Goal: Task Accomplishment & Management: Manage account settings

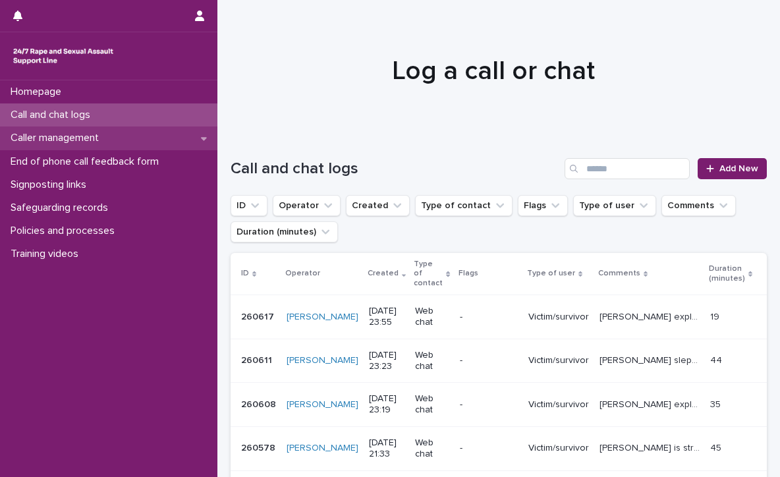
click at [113, 143] on div "Caller management" at bounding box center [108, 137] width 217 height 23
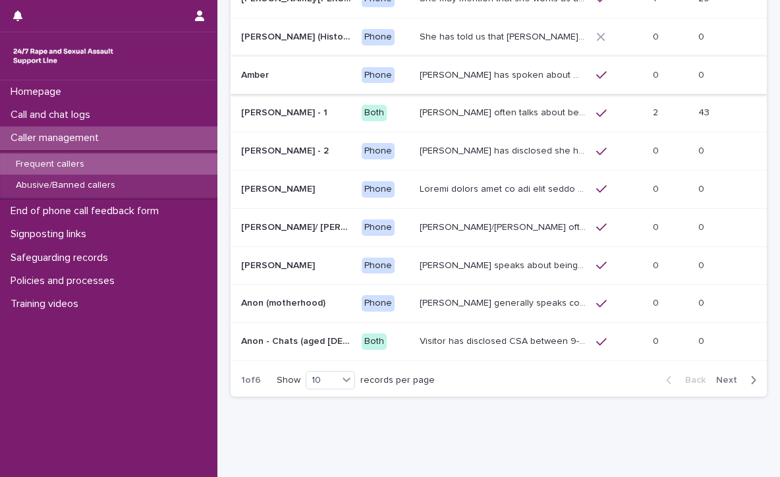
scroll to position [161, 0]
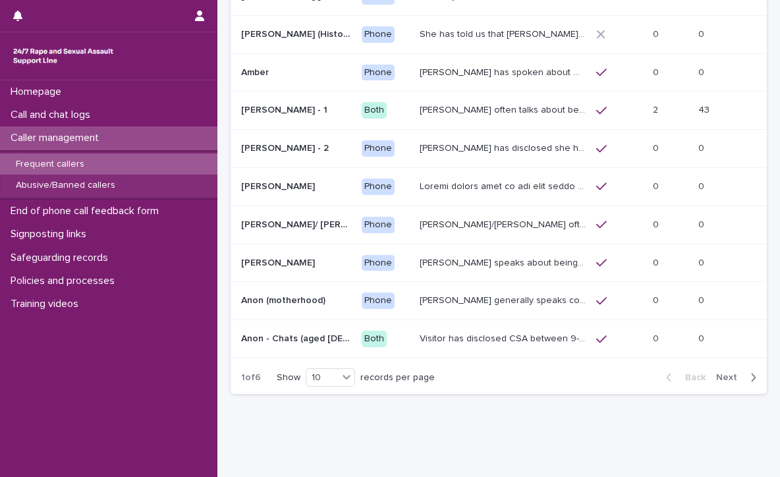
click at [722, 373] on span "Next" at bounding box center [730, 377] width 29 height 9
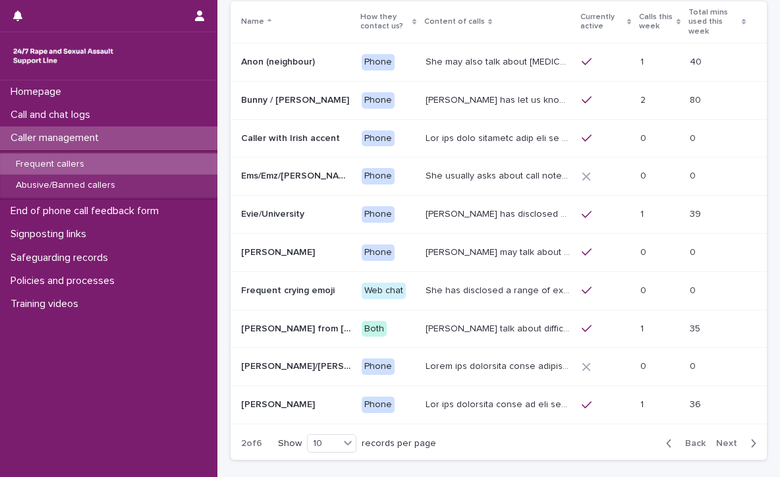
scroll to position [180, 0]
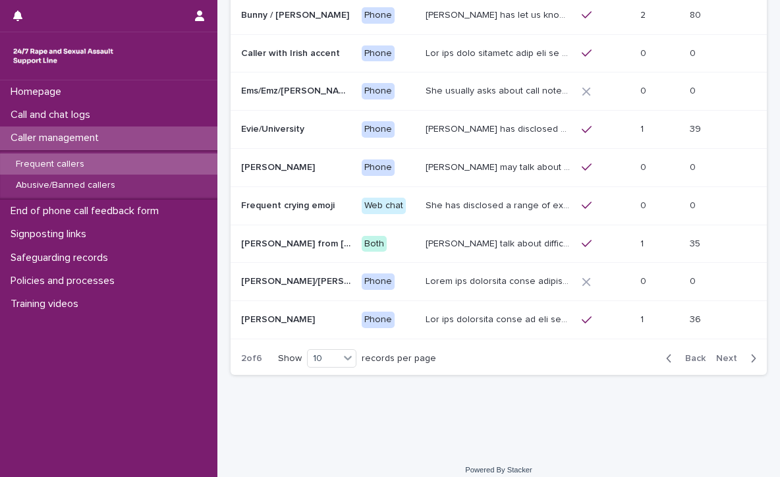
click at [726, 354] on span "Next" at bounding box center [730, 358] width 29 height 9
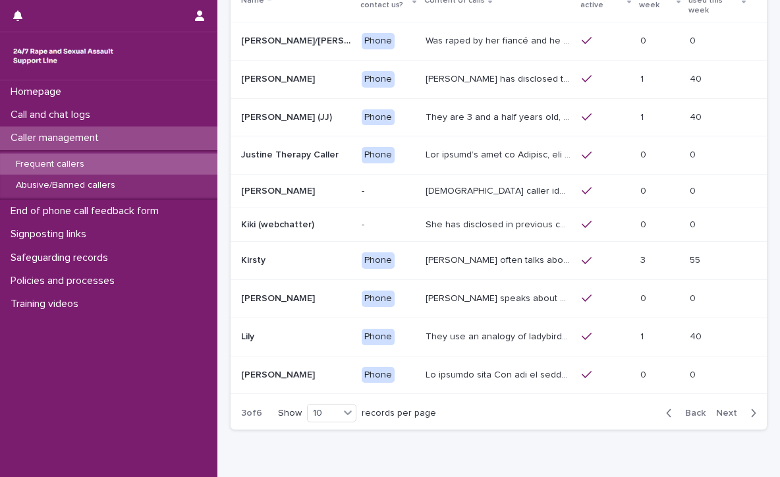
scroll to position [114, 0]
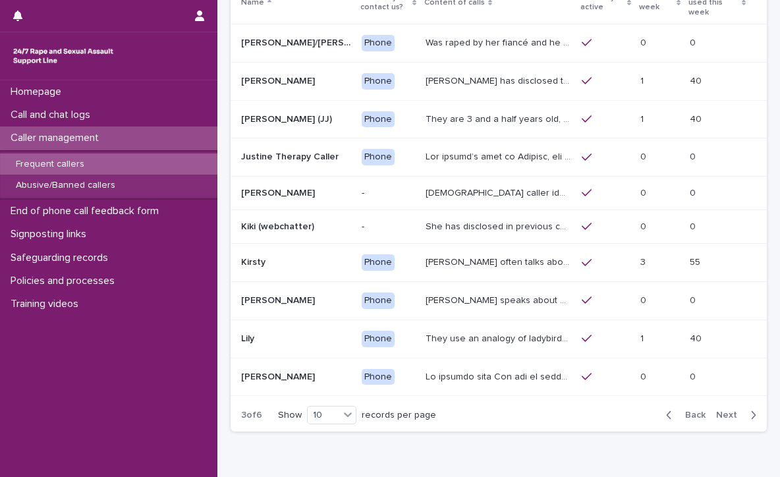
click at [552, 331] on p "They use an analogy of ladybirds (blood) and white syrup (semen). They refer to…" at bounding box center [499, 338] width 148 height 14
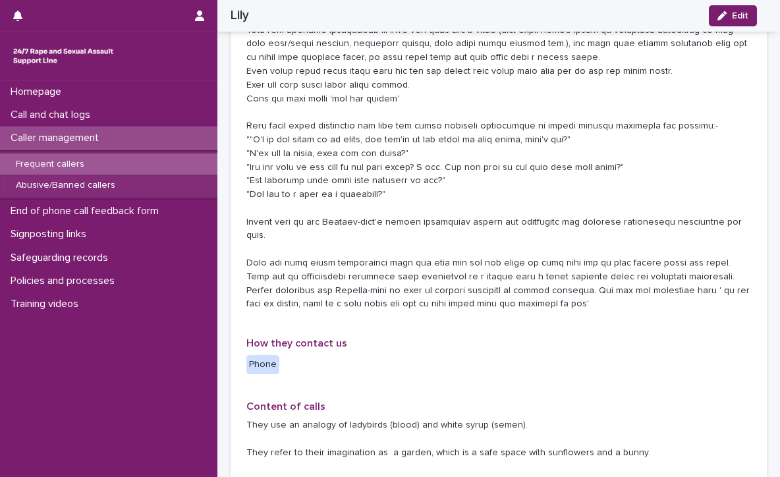
scroll to position [320, 0]
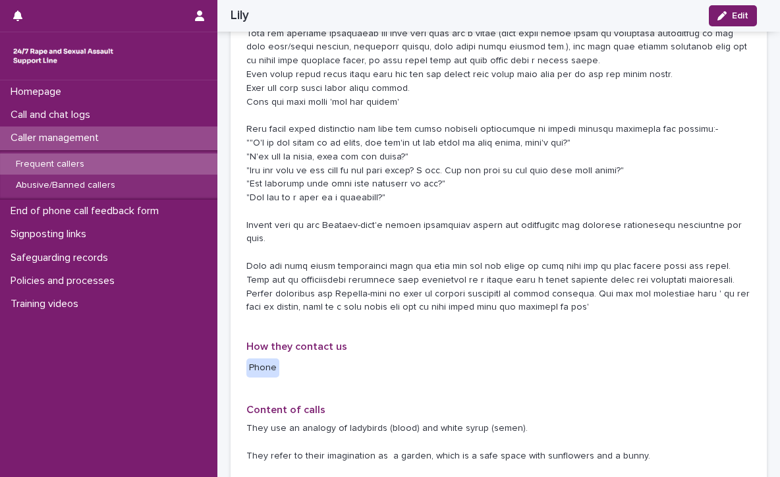
click at [120, 162] on div "Frequent callers" at bounding box center [108, 164] width 217 height 22
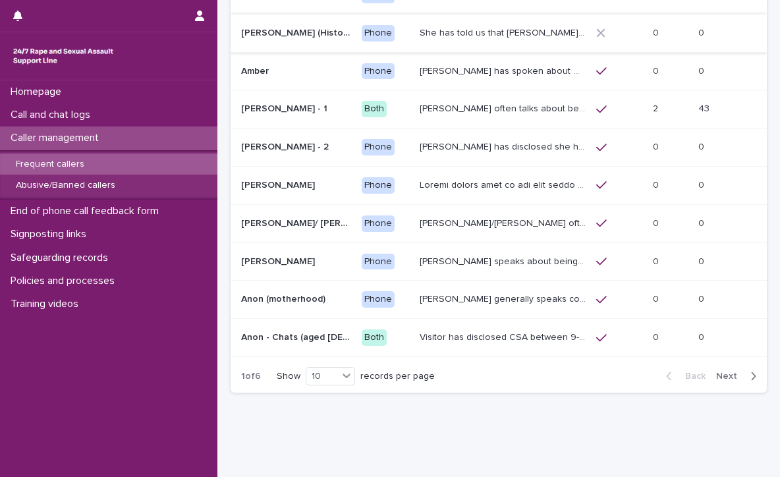
scroll to position [180, 0]
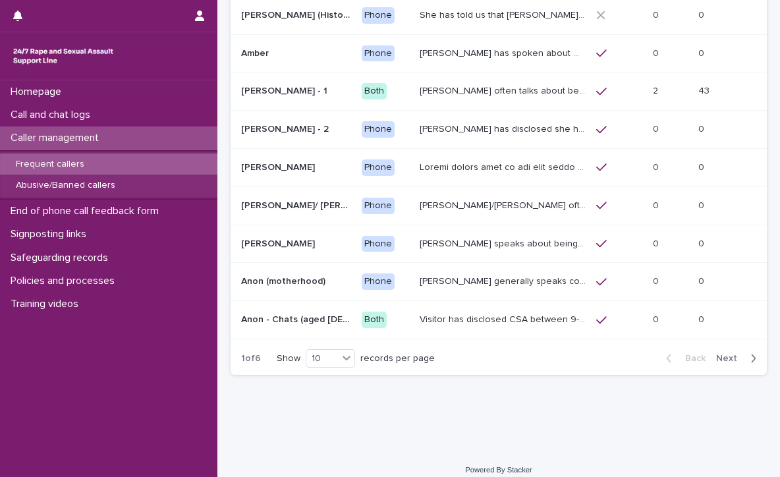
click at [716, 354] on span "Next" at bounding box center [730, 358] width 29 height 9
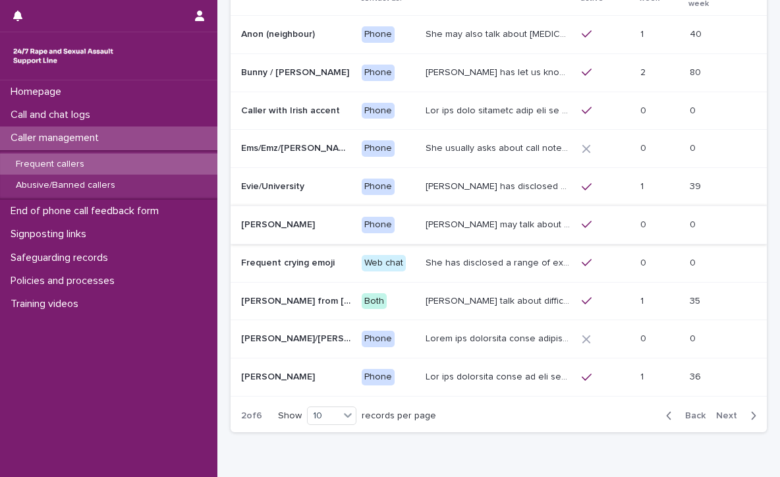
scroll to position [165, 0]
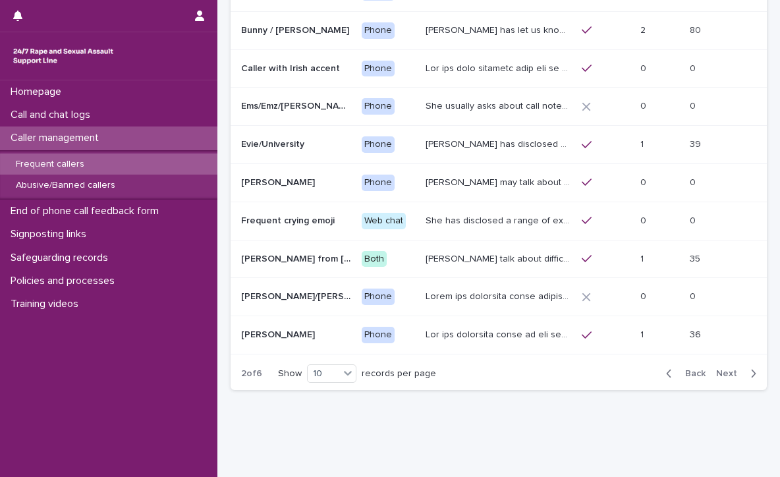
click at [450, 69] on td at bounding box center [498, 68] width 156 height 38
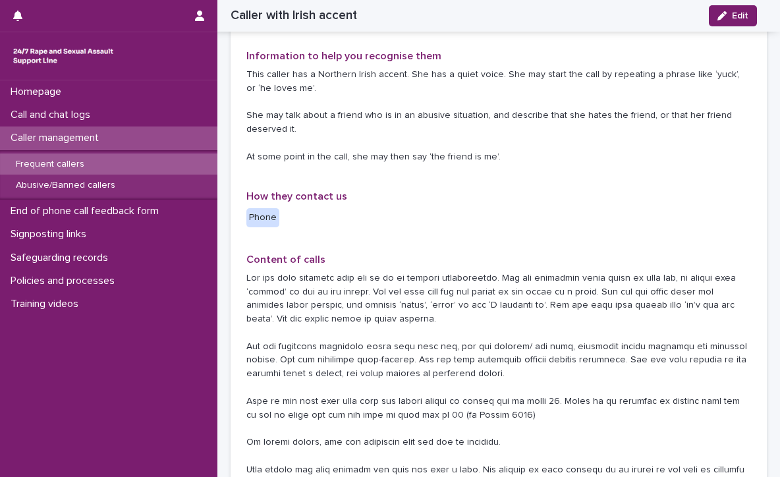
scroll to position [152, 0]
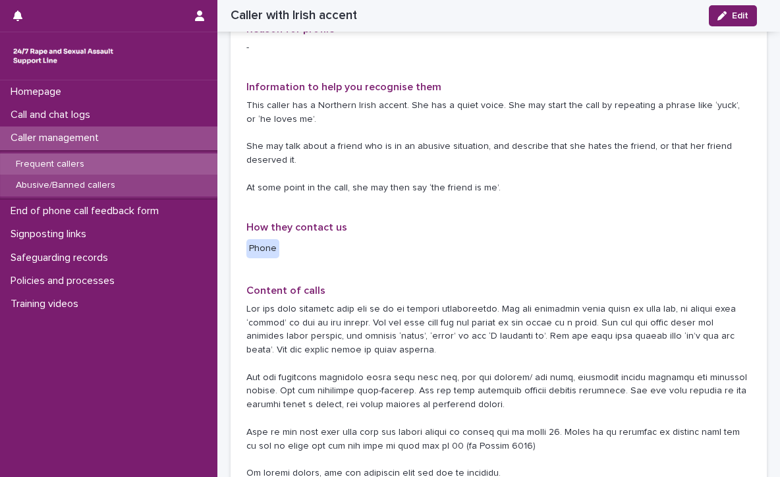
click at [81, 182] on p "Abusive/Banned callers" at bounding box center [65, 185] width 120 height 11
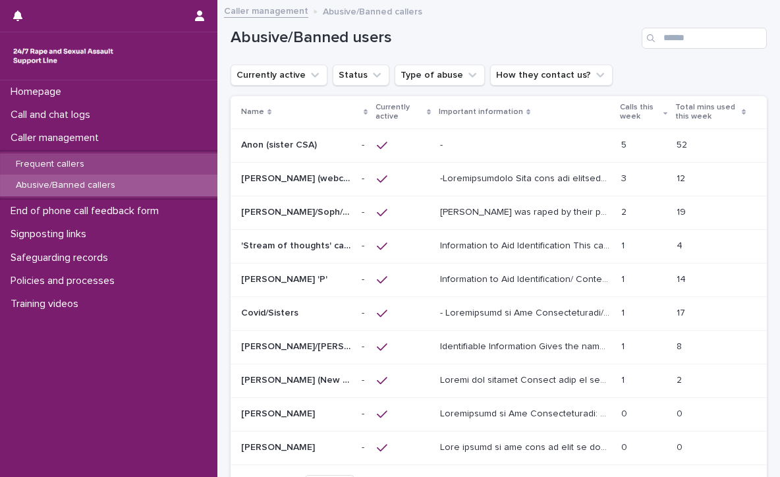
click at [147, 167] on div "Frequent callers" at bounding box center [108, 164] width 217 height 22
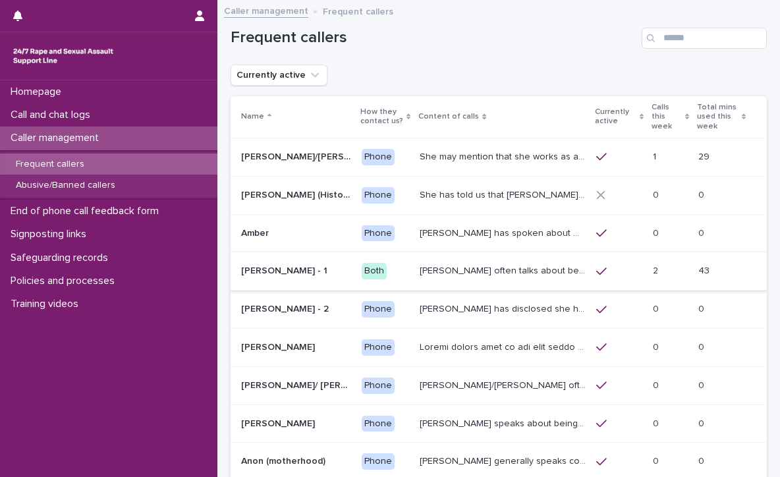
scroll to position [180, 0]
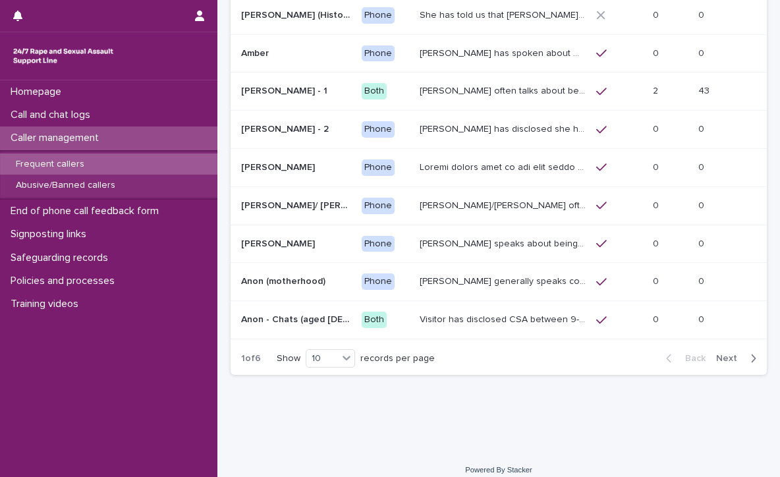
drag, startPoint x: 301, startPoint y: 277, endPoint x: 722, endPoint y: 342, distance: 426.5
click at [722, 354] on span "Next" at bounding box center [730, 358] width 29 height 9
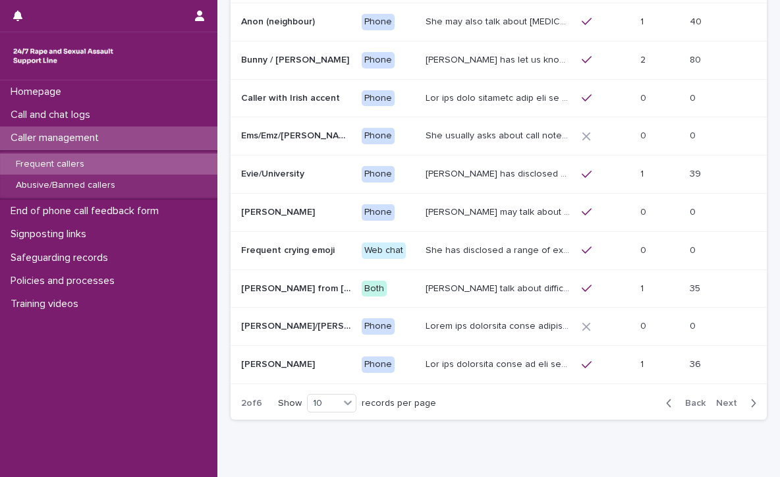
scroll to position [180, 0]
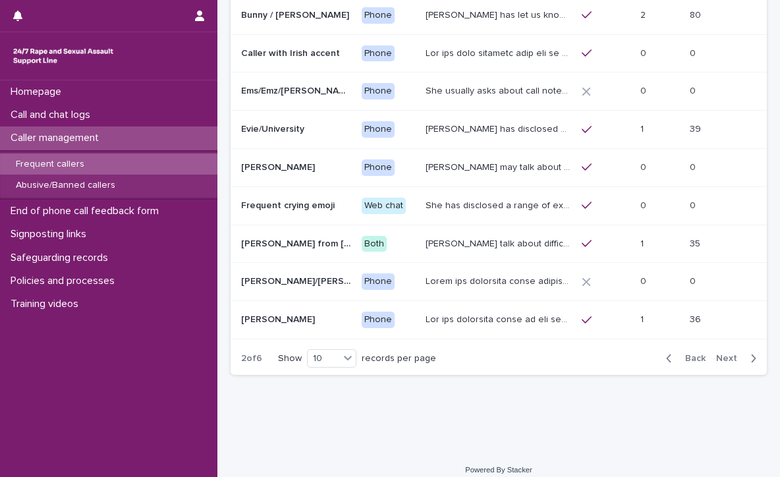
click at [716, 354] on span "Next" at bounding box center [730, 358] width 29 height 9
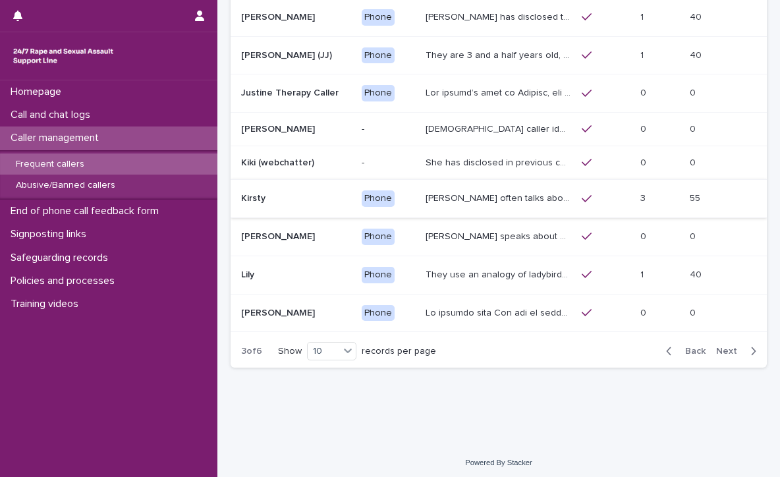
scroll to position [180, 0]
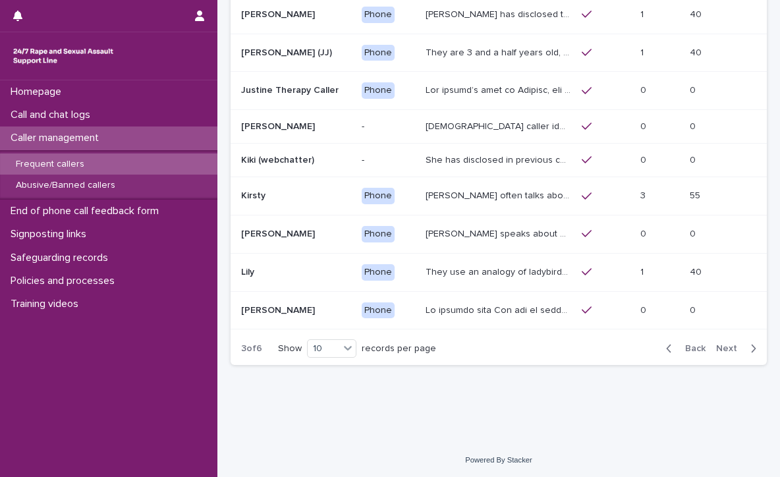
click at [718, 348] on span "Next" at bounding box center [730, 348] width 29 height 9
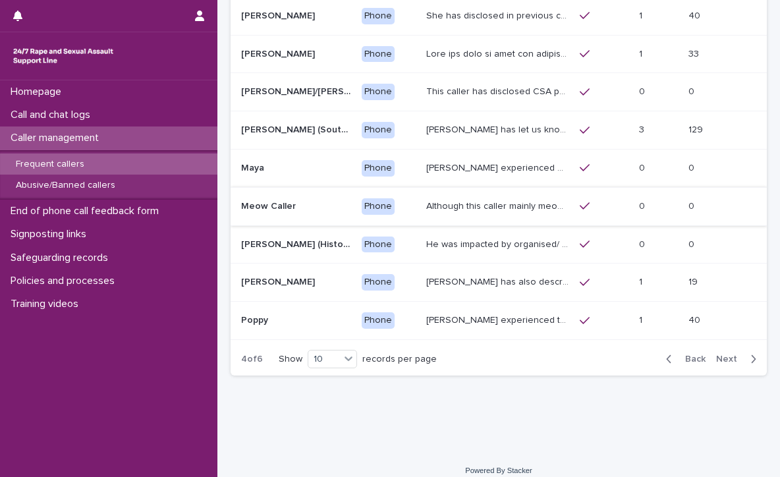
scroll to position [180, 0]
click at [716, 354] on span "Next" at bounding box center [730, 358] width 29 height 9
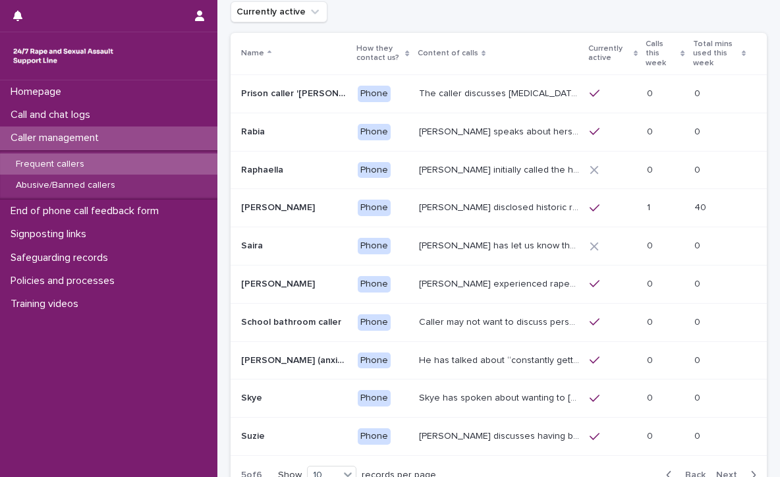
scroll to position [90, 0]
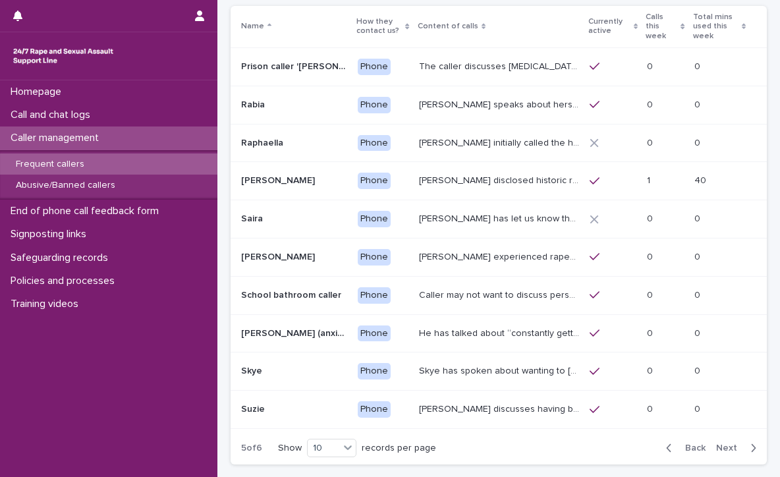
click at [419, 63] on div "The caller discusses [MEDICAL_DATA] in prison. They may say that it is ongoing,…" at bounding box center [499, 67] width 160 height 22
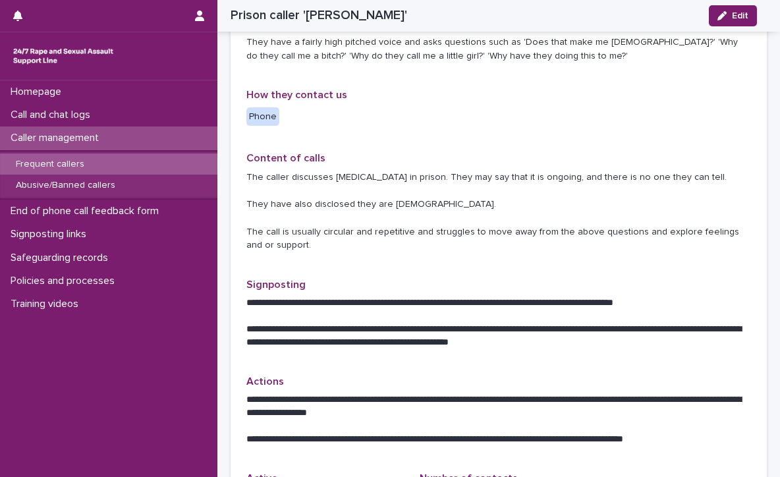
scroll to position [298, 0]
click at [145, 189] on div "Abusive/Banned callers" at bounding box center [108, 185] width 217 height 22
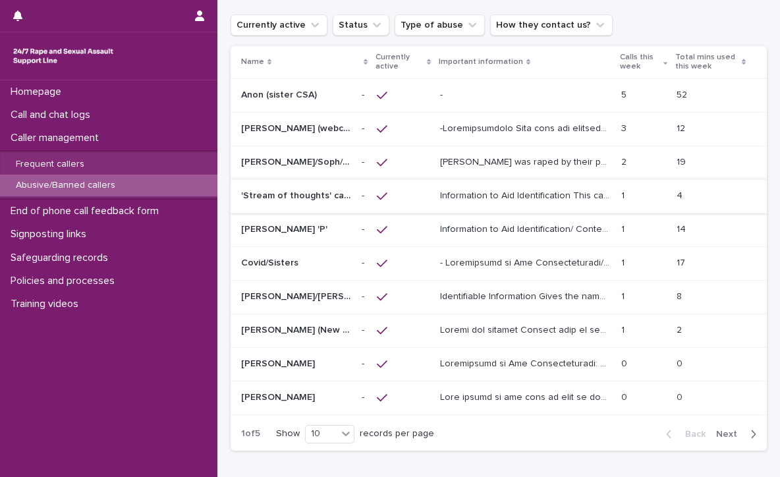
scroll to position [50, 0]
click at [295, 256] on p "Covid/Sisters" at bounding box center [271, 262] width 60 height 14
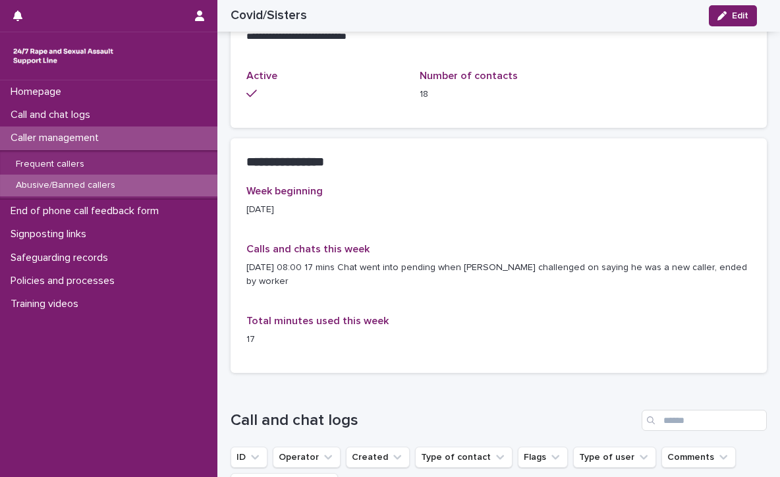
scroll to position [1169, 0]
